Goal: Ask a question

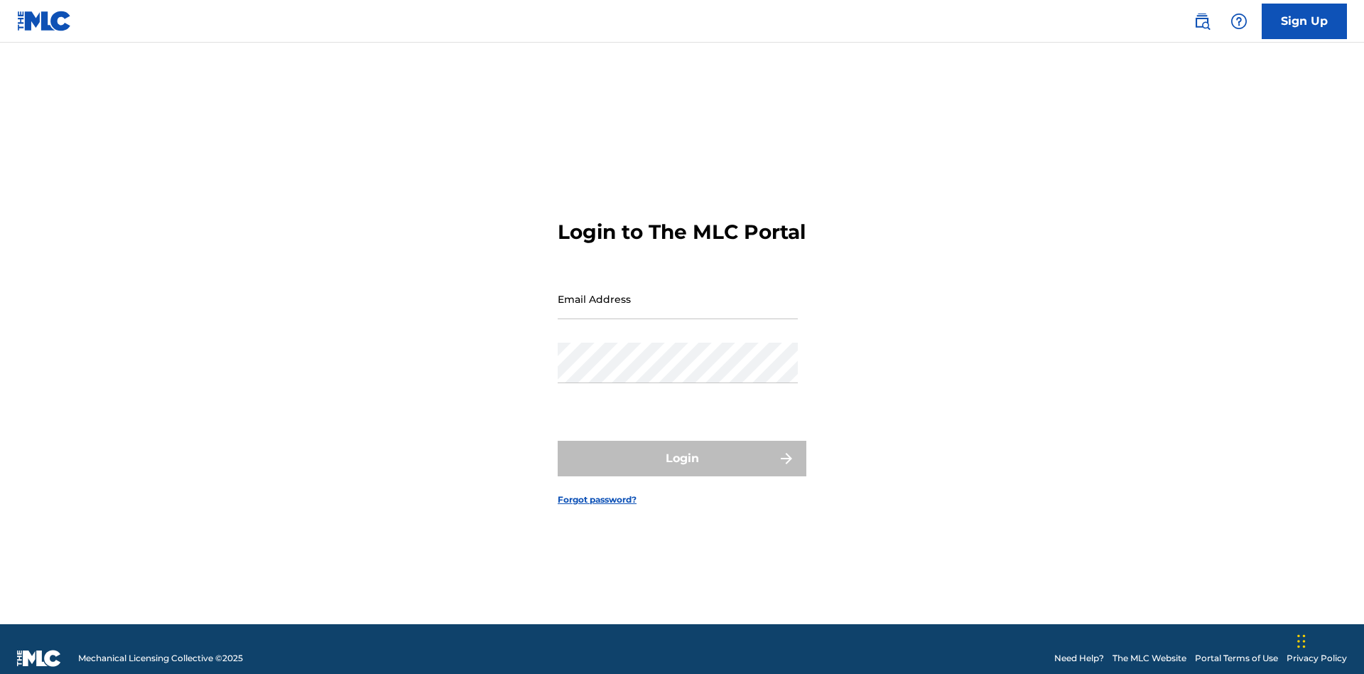
scroll to position [18, 0]
click at [678, 292] on input "Email Address" at bounding box center [678, 299] width 240 height 40
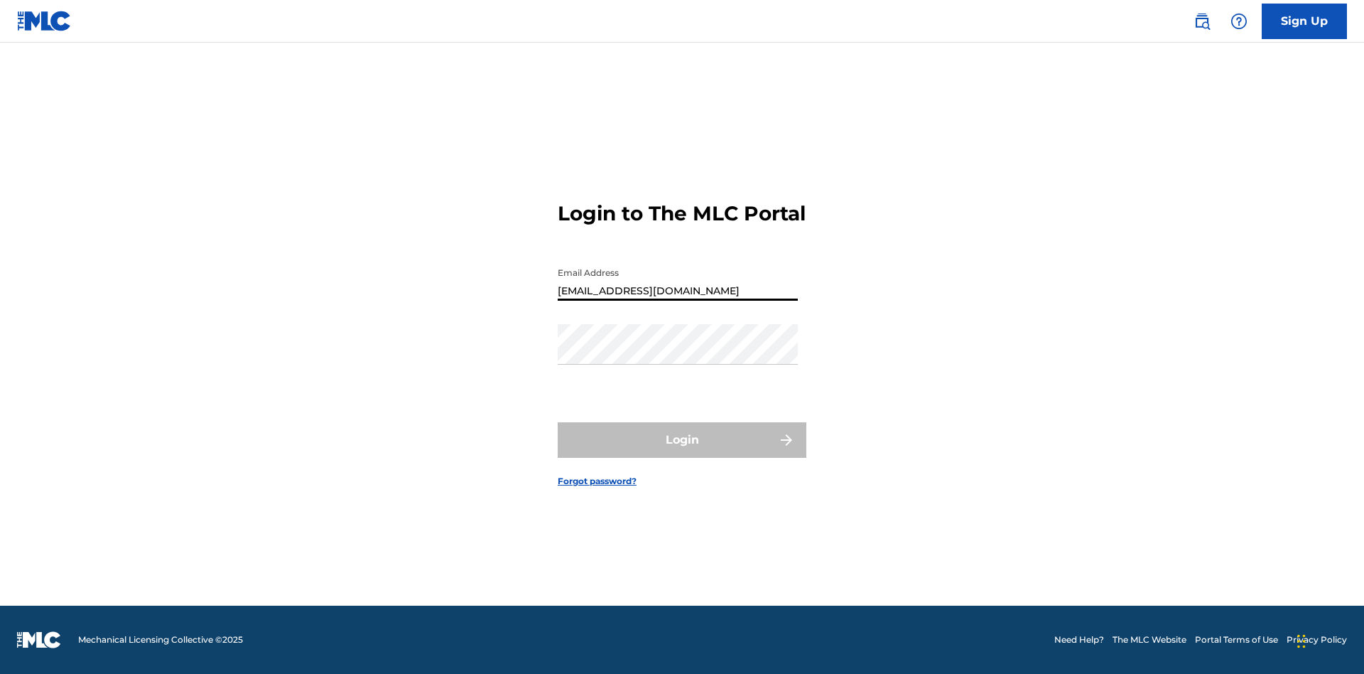
type input "[EMAIL_ADDRESS][DOMAIN_NAME]"
click at [682, 452] on button "Login" at bounding box center [682, 440] width 249 height 36
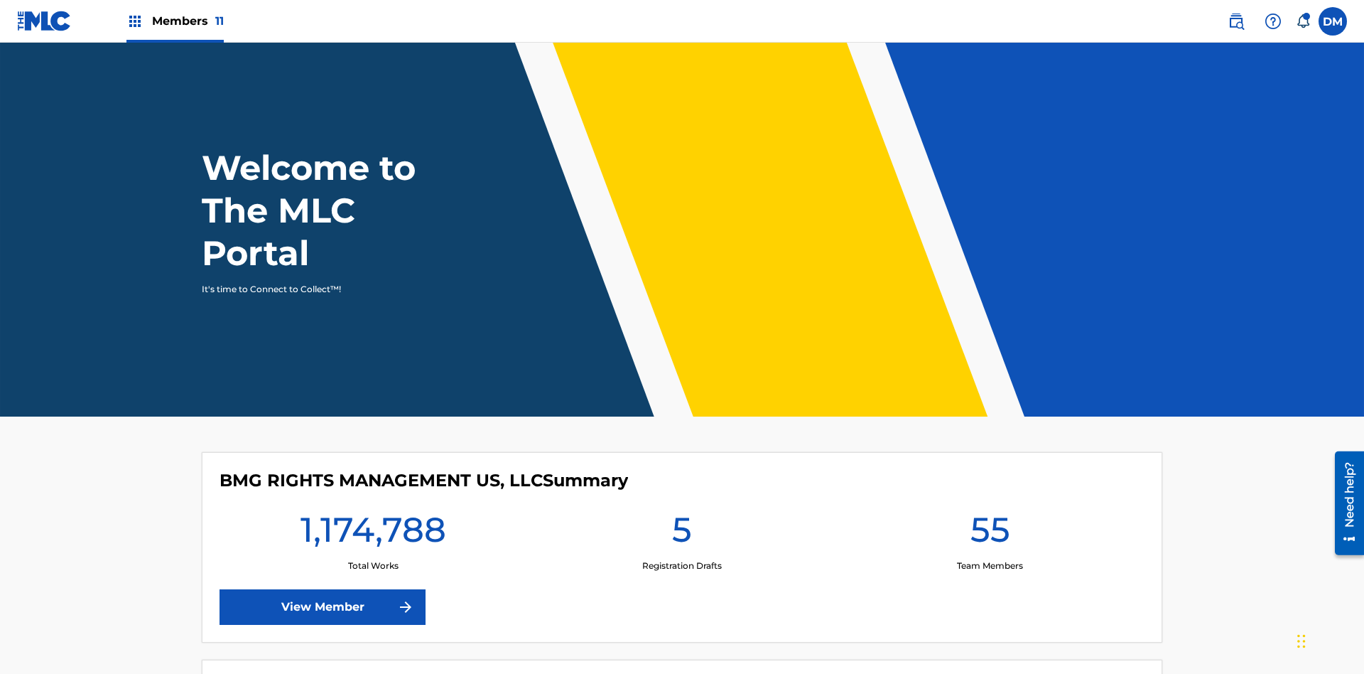
click at [1273, 21] on img at bounding box center [1273, 21] width 17 height 17
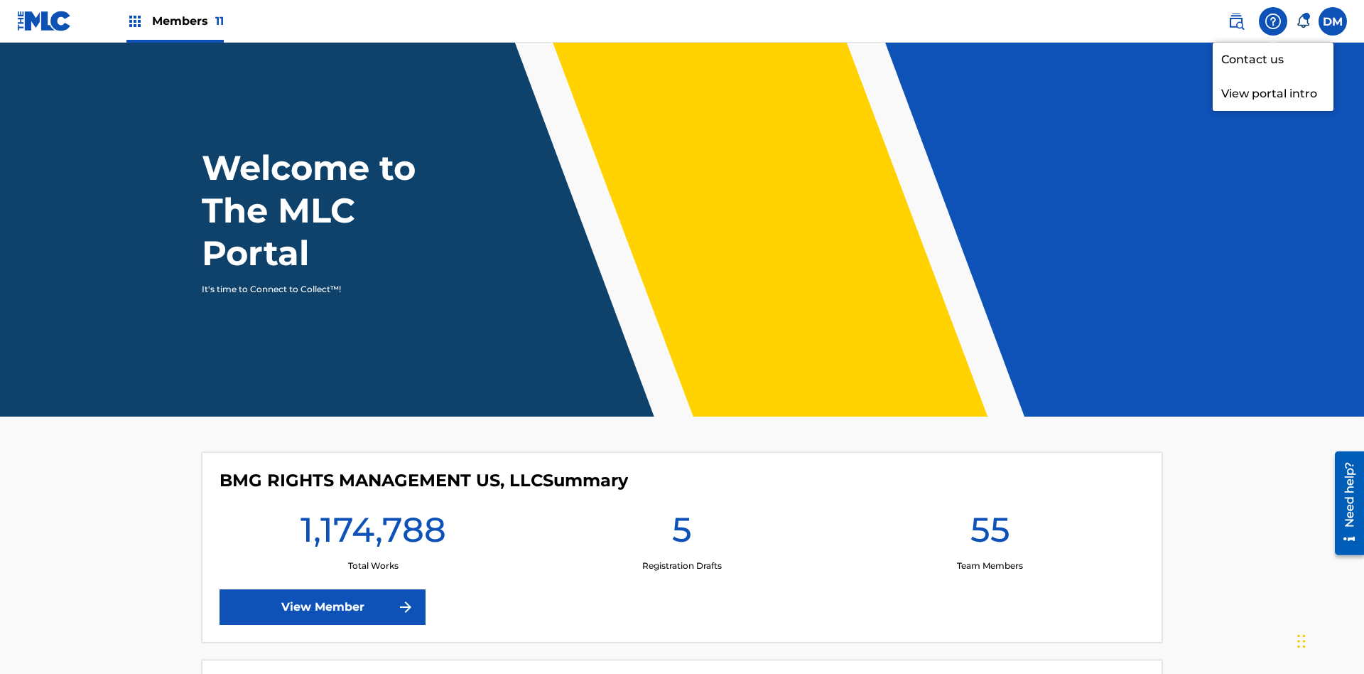
click at [1273, 59] on link "Contact us" at bounding box center [1273, 60] width 121 height 34
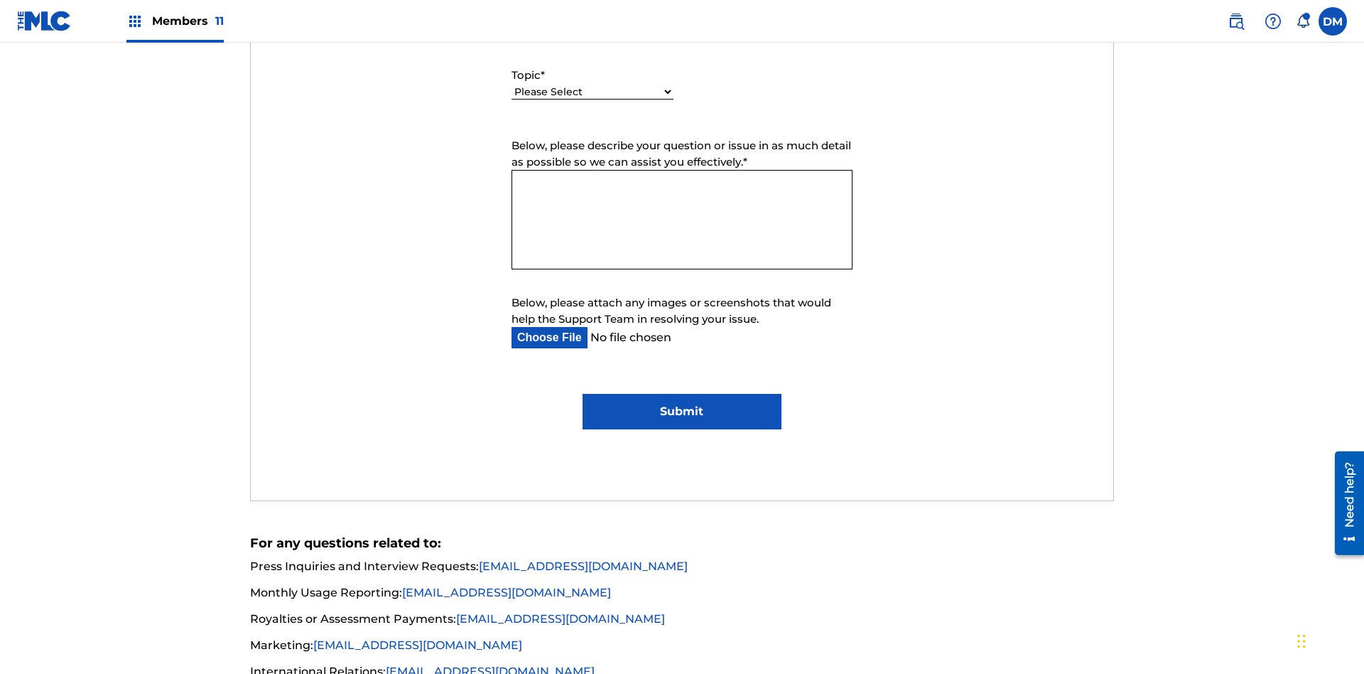
select select "I need help with managing my catalog"
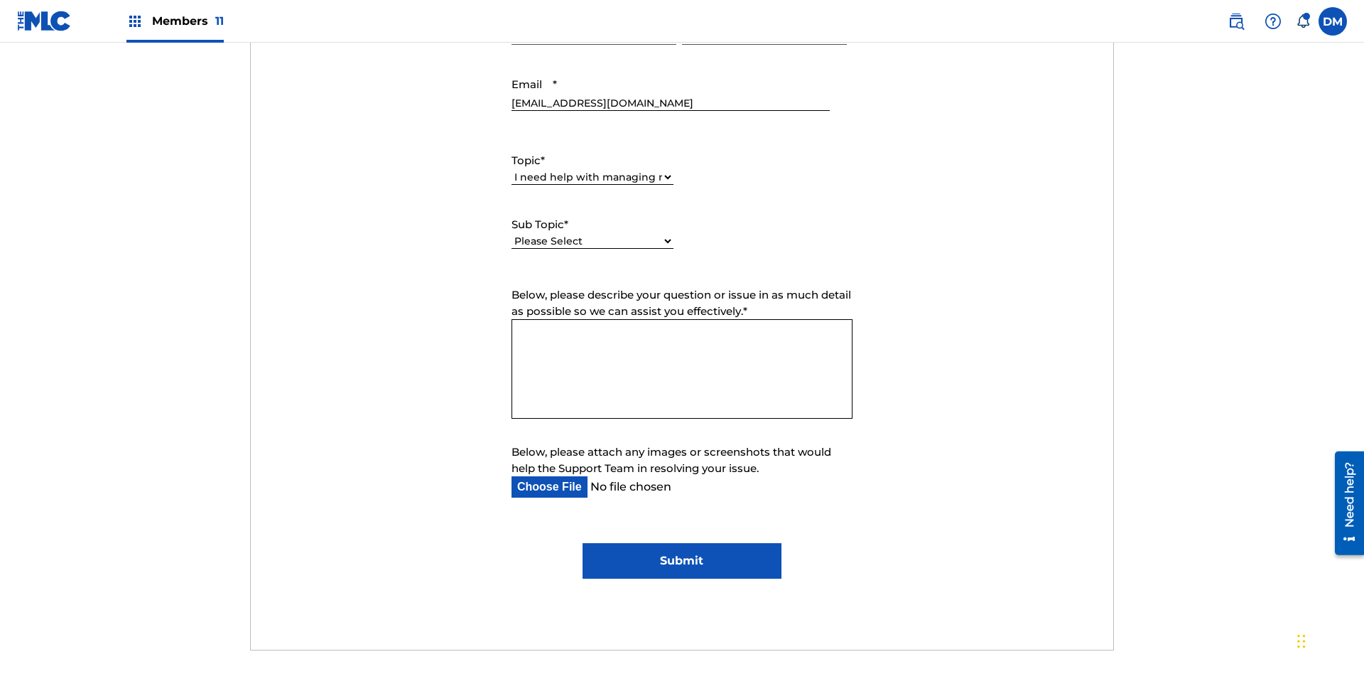
click at [593, 234] on select "Please Select I need help with CWR I need help registering my work(s) in The ML…" at bounding box center [593, 241] width 162 height 15
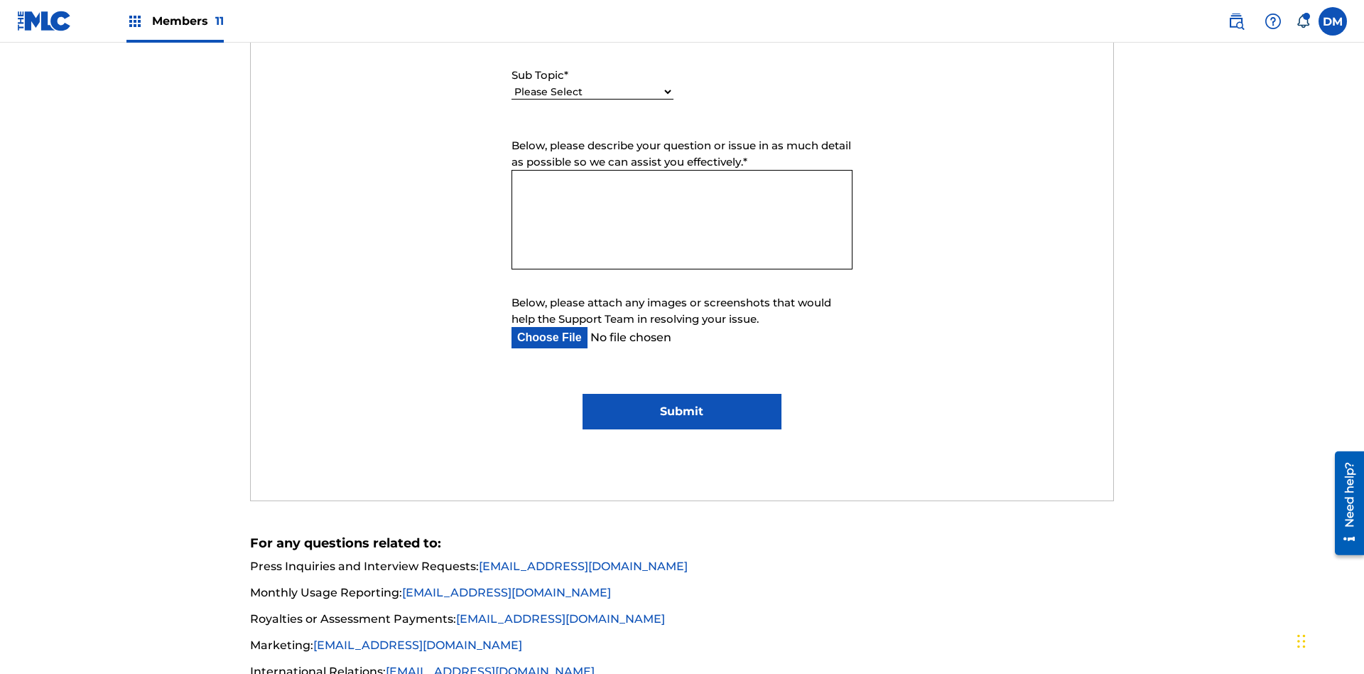
select select "I need help editing my works"
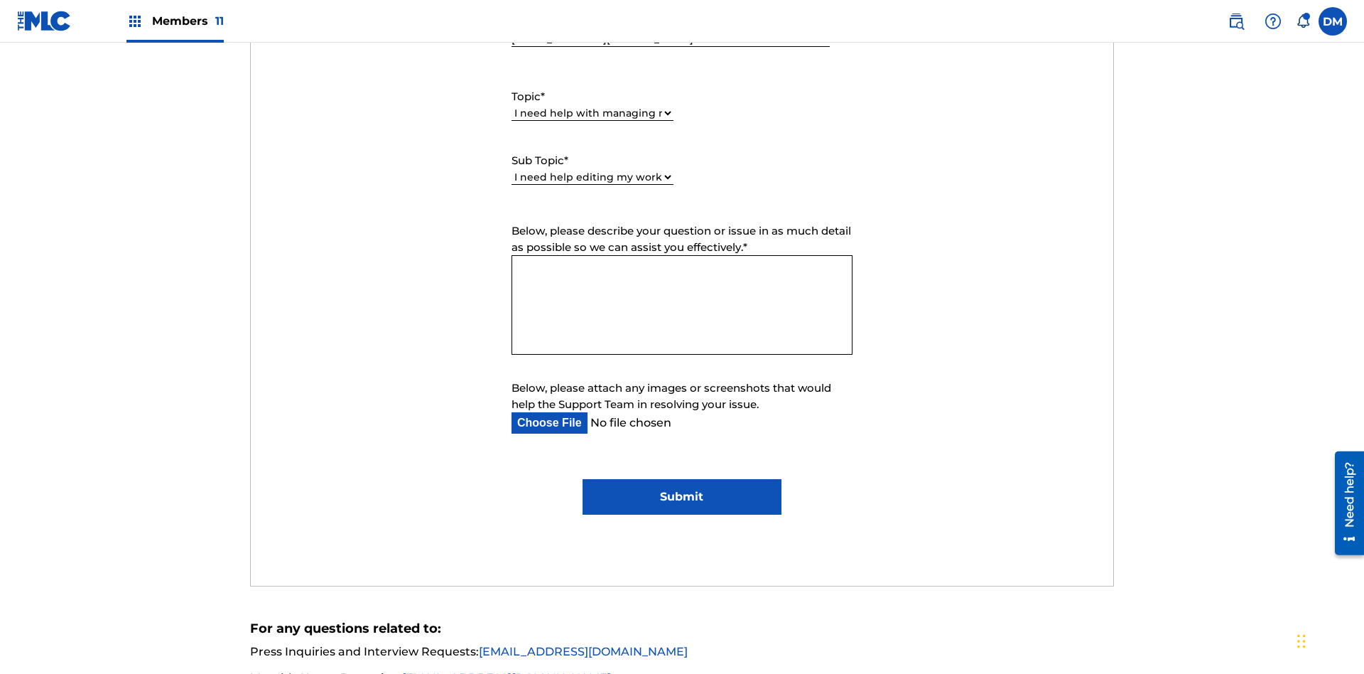
click at [682, 255] on textarea "Below, please describe your question or issue in as much detail as possible so …" at bounding box center [682, 304] width 341 height 99
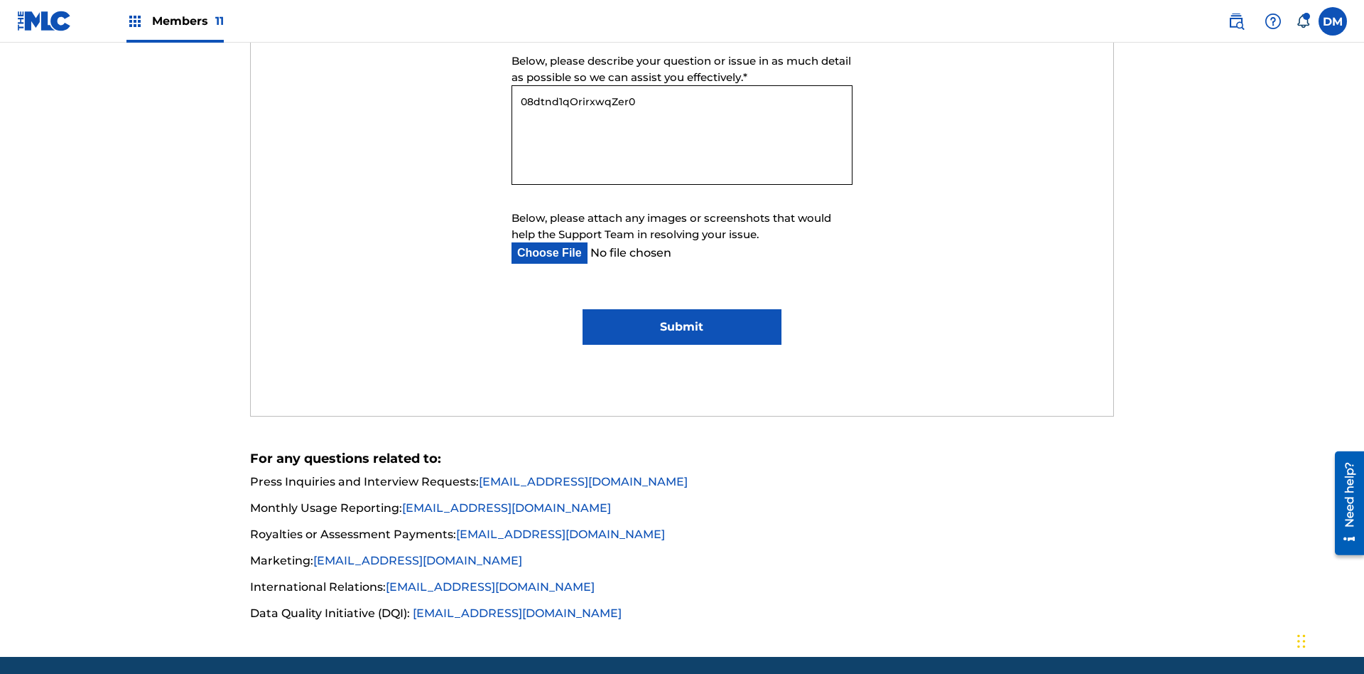
type textarea "08dtnd1qOrirxwqZer0W"
type input "C:\fakepath\jpg_test_document.jpg"
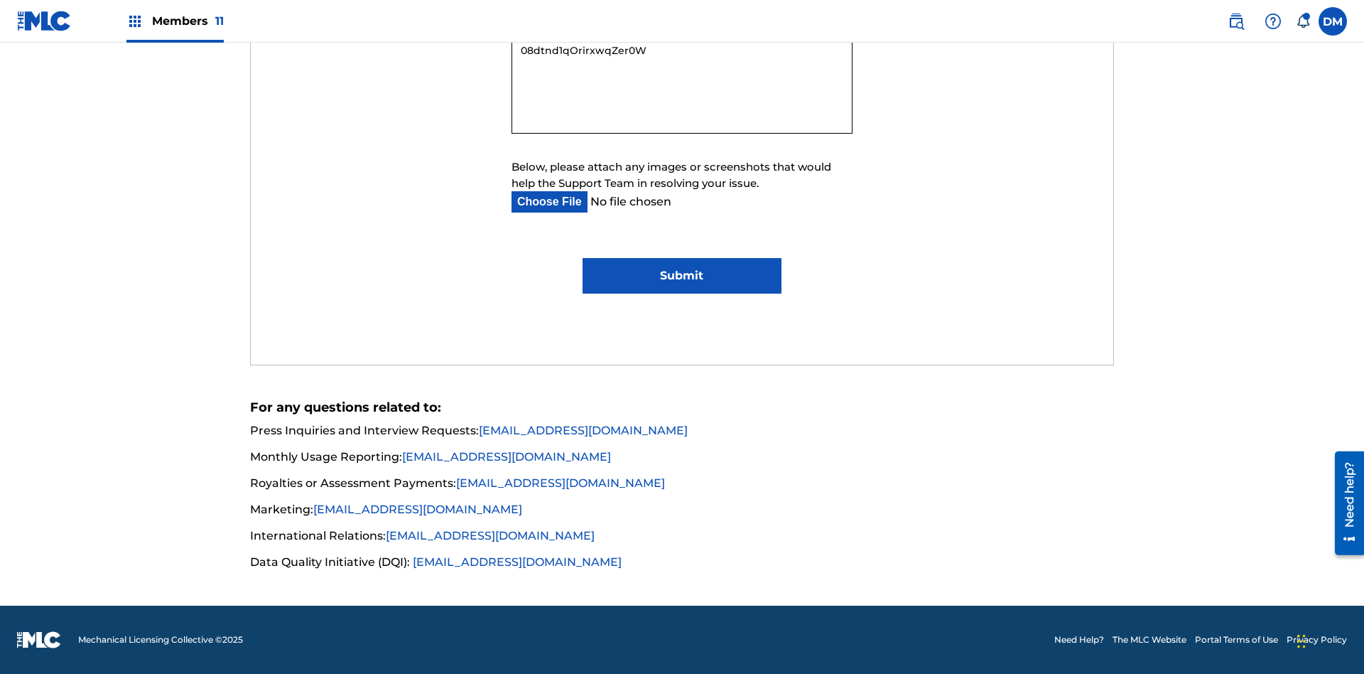
type textarea "08dtnd1qOrirxwqZer0W"
click at [681, 276] on input "Submit" at bounding box center [682, 276] width 198 height 36
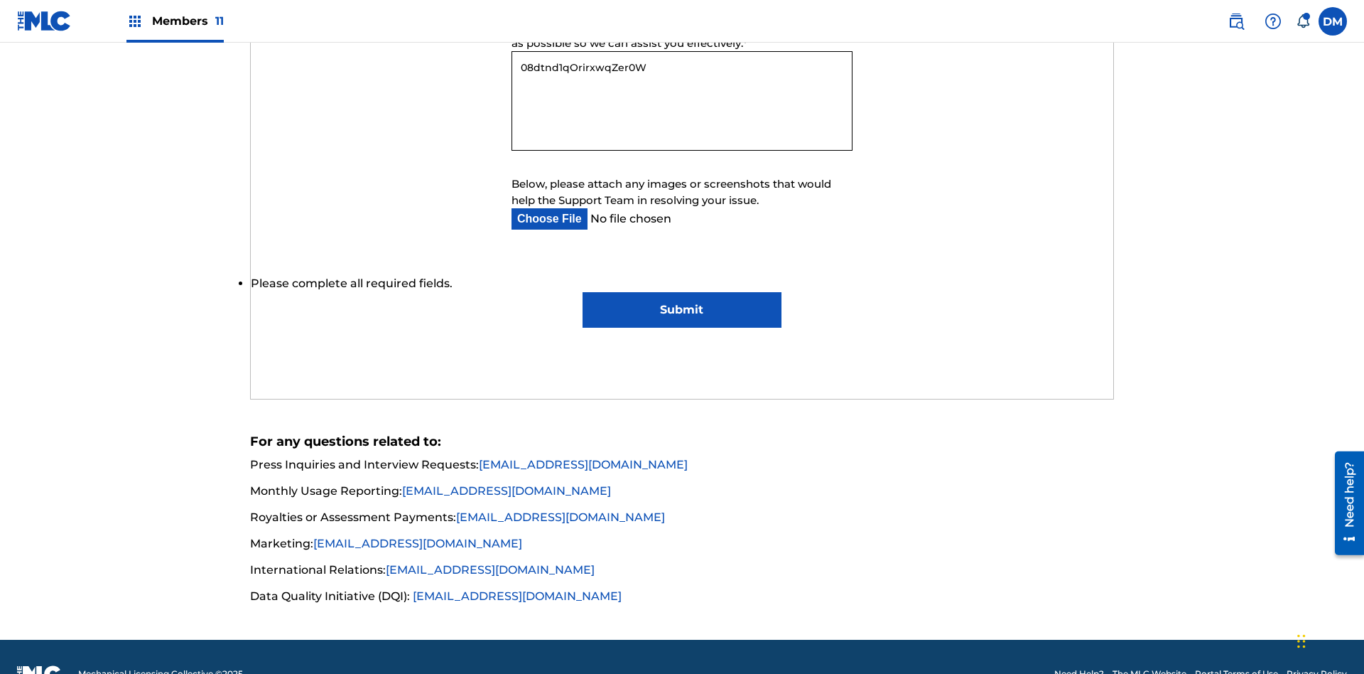
scroll to position [937, 0]
